Goal: Find specific page/section: Find specific page/section

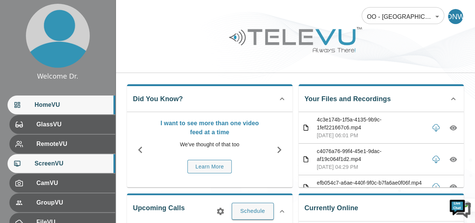
scroll to position [109, 0]
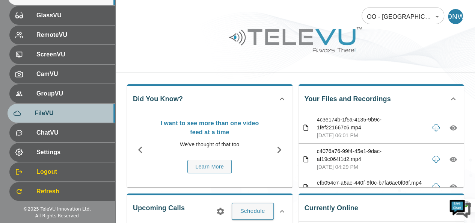
click at [55, 114] on span "FileVU" at bounding box center [72, 112] width 75 height 9
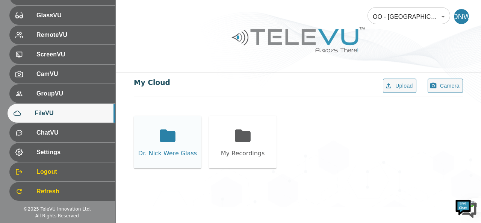
click at [182, 144] on div "Dr. Nick Were Glass" at bounding box center [168, 142] width 68 height 53
